Goal: Task Accomplishment & Management: Manage account settings

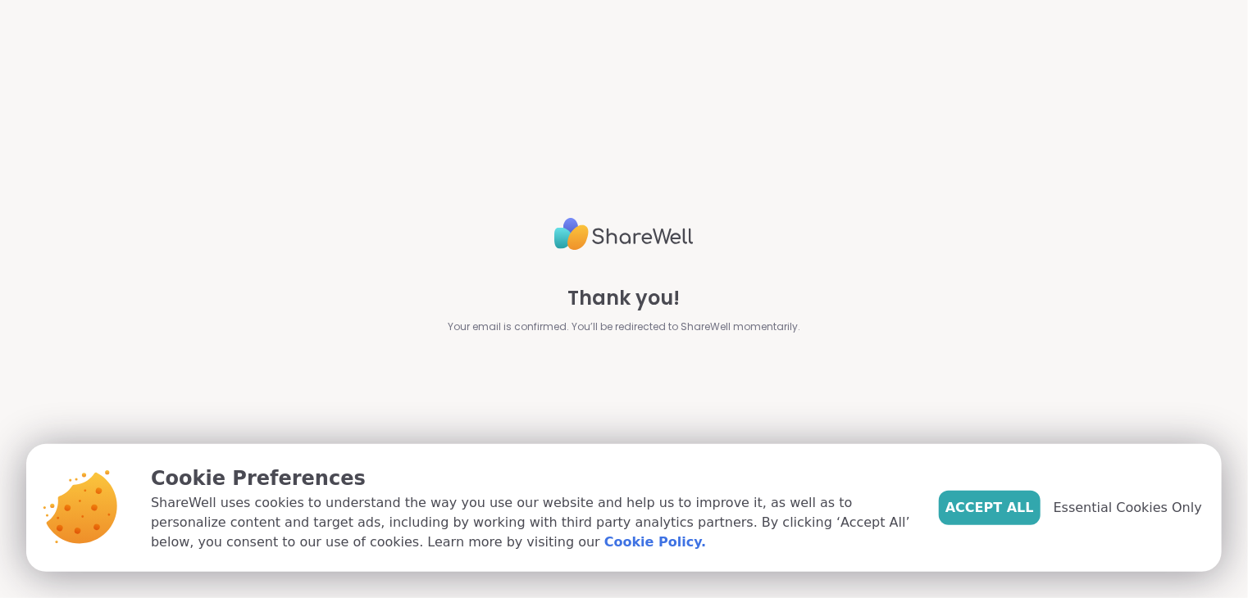
click at [1110, 512] on span "Essential Cookies Only" at bounding box center [1127, 508] width 148 height 20
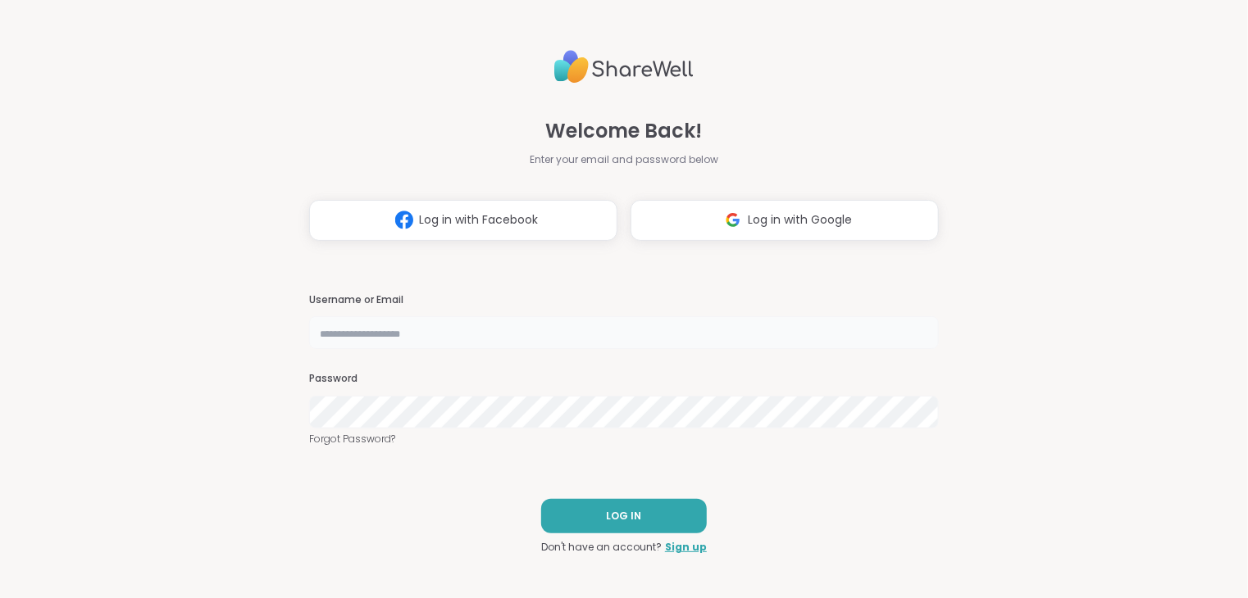
click at [402, 331] on input "text" at bounding box center [624, 332] width 630 height 33
type input "**********"
